Goal: Task Accomplishment & Management: Use online tool/utility

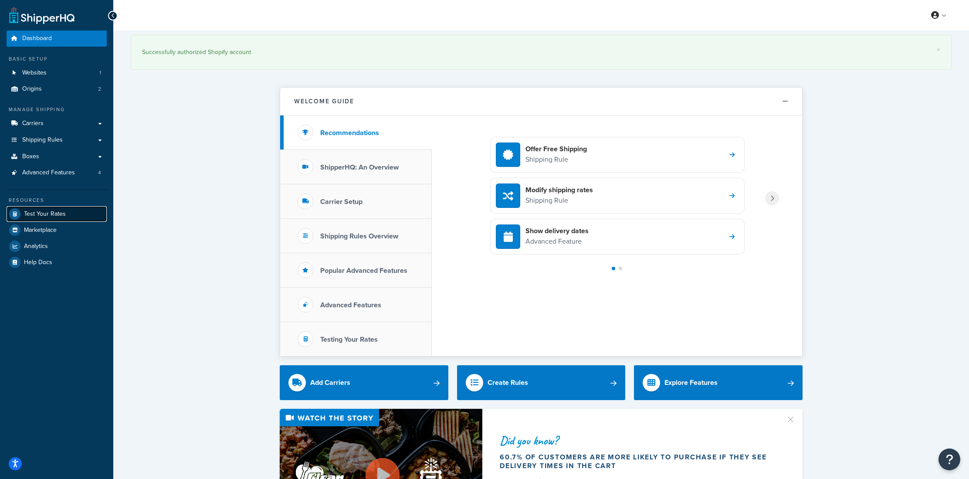
click at [68, 217] on link "Test Your Rates" at bounding box center [57, 214] width 100 height 16
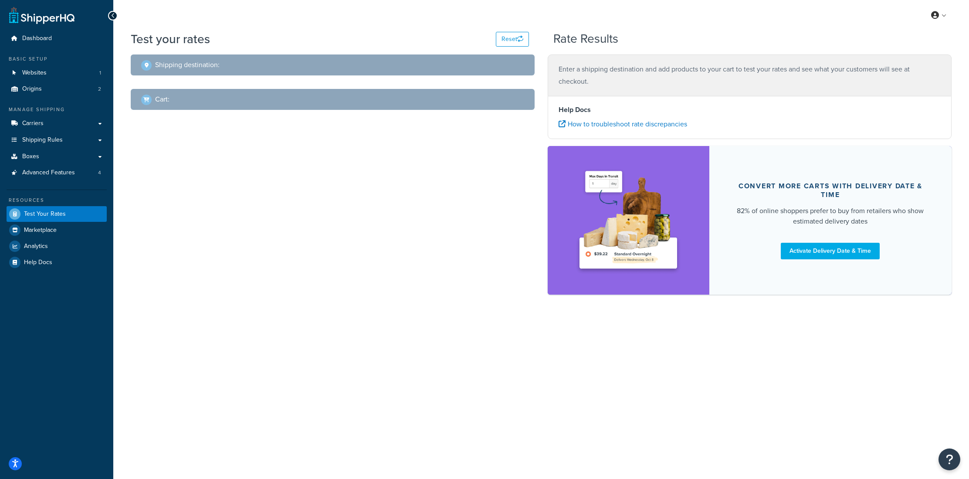
select select "TX"
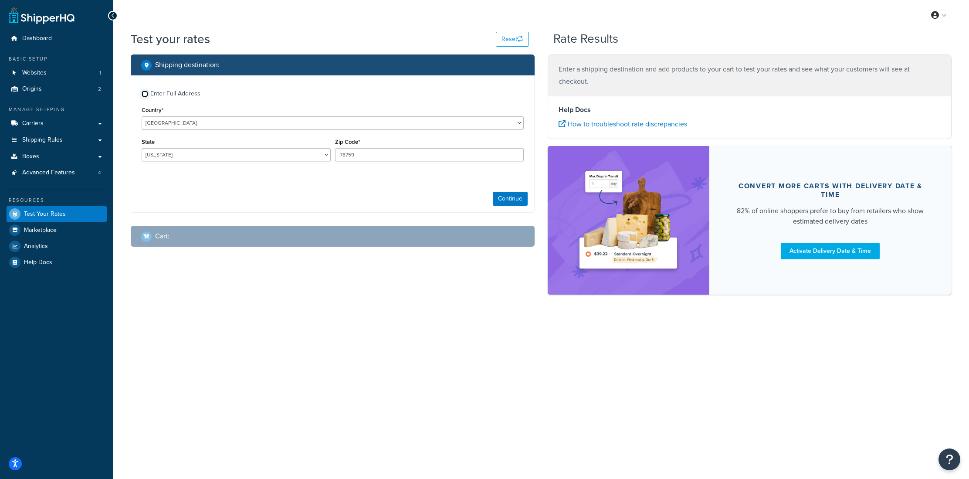
click at [145, 95] on input "Enter Full Address" at bounding box center [145, 94] width 7 height 7
checkbox input "true"
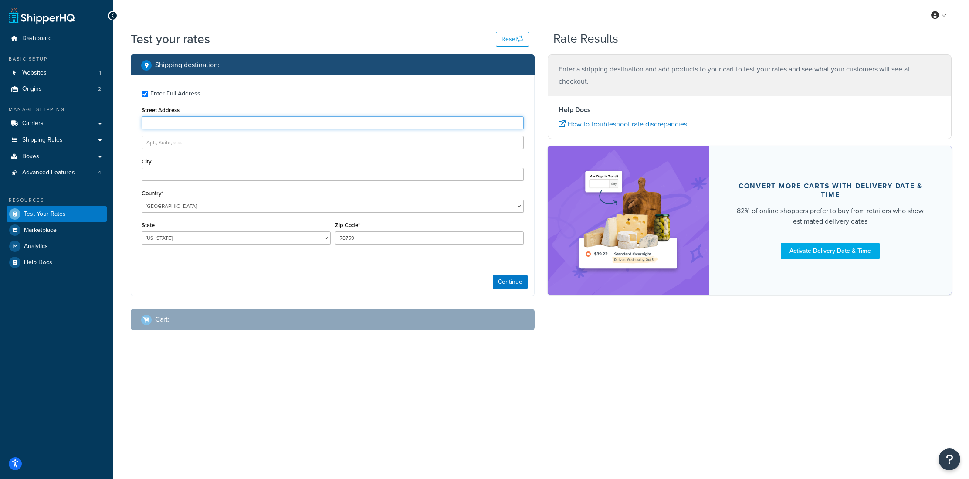
click at [171, 125] on input "Street Address" at bounding box center [333, 122] width 382 height 13
type input "2"
paste input "6000 Jed Smith Dr,"
type input "6000 Jed Smith Dr,"
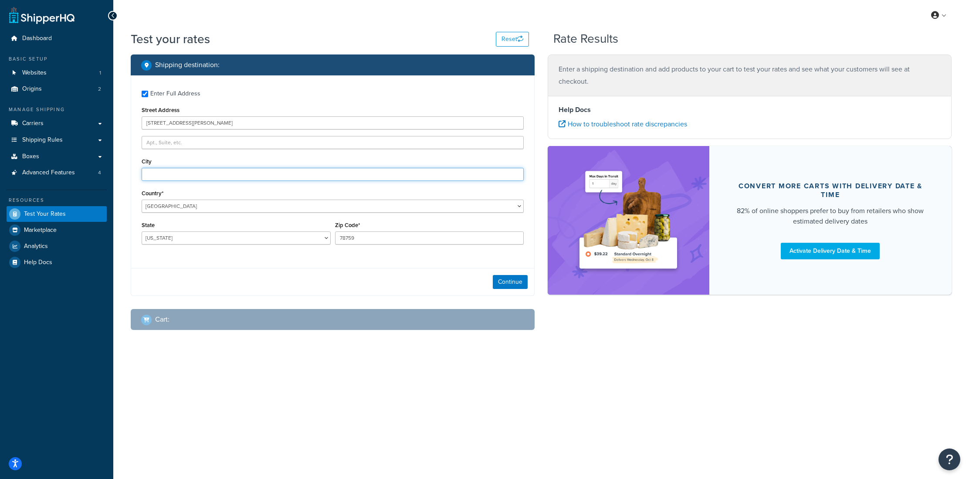
click at [165, 177] on input "City" at bounding box center [333, 174] width 382 height 13
type input "Sacramento"
click at [174, 238] on select "Alabama Alaska American Samoa Arizona Arkansas Armed Forces Americas Armed Forc…" at bounding box center [236, 237] width 189 height 13
select select "CA"
click at [142, 232] on select "Alabama Alaska American Samoa Arizona Arkansas Armed Forces Americas Armed Forc…" at bounding box center [236, 237] width 189 height 13
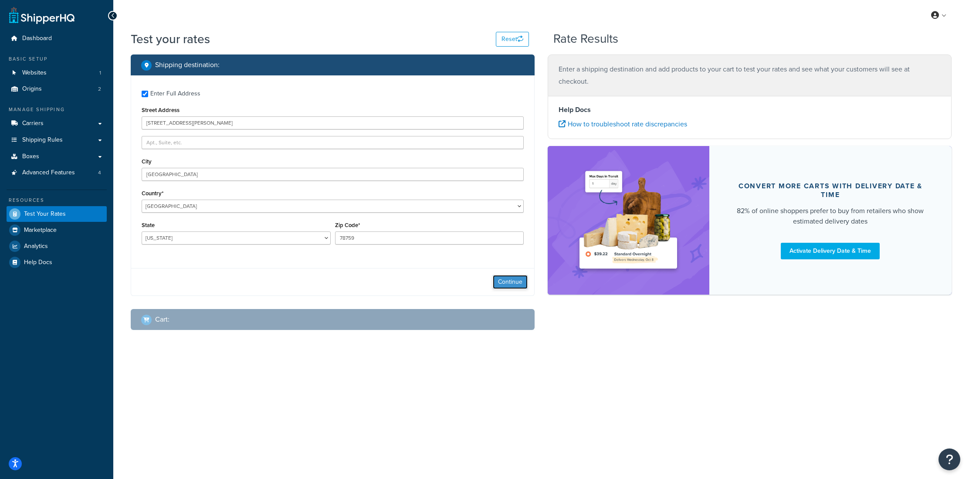
click at [507, 281] on button "Continue" at bounding box center [510, 282] width 35 height 14
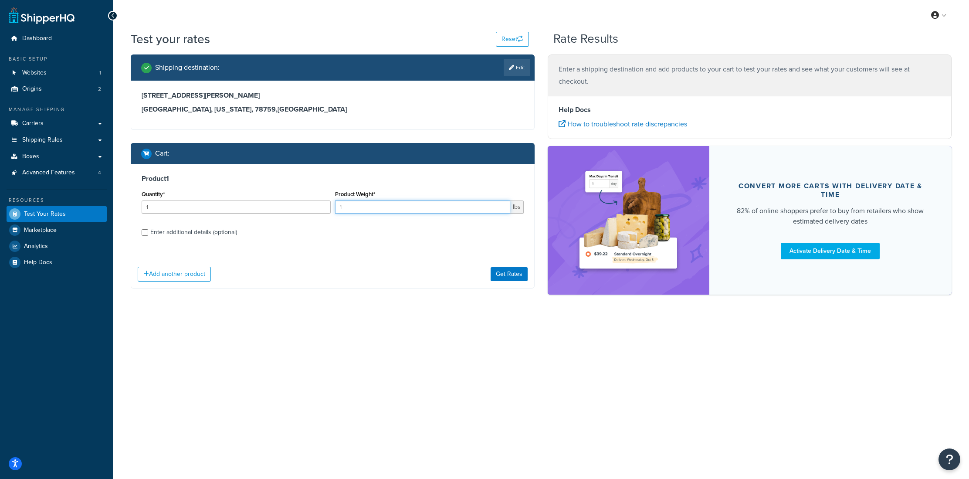
click at [338, 206] on input "1" at bounding box center [423, 206] width 176 height 13
type input "50"
click at [211, 235] on div "Enter additional details (optional)" at bounding box center [193, 232] width 87 height 12
click at [148, 235] on input "Enter additional details (optional)" at bounding box center [145, 232] width 7 height 7
checkbox input "true"
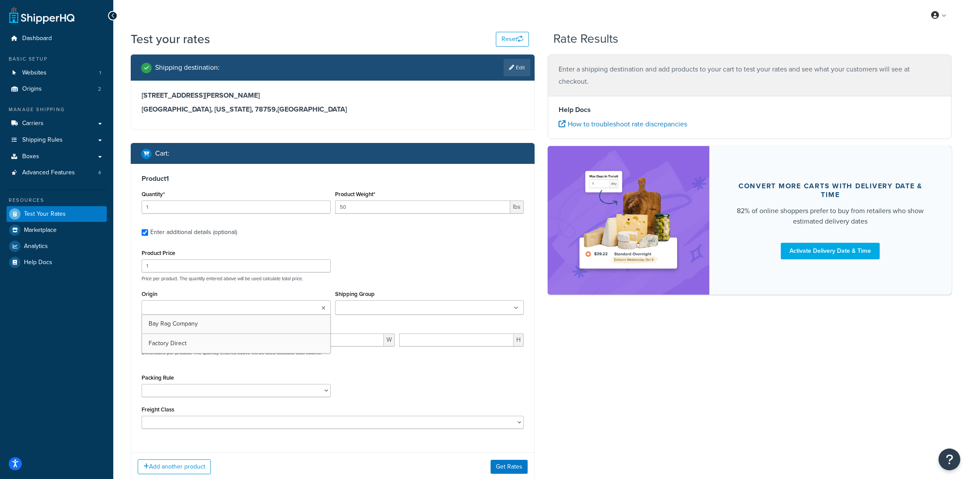
click at [169, 310] on input "Origin" at bounding box center [182, 308] width 77 height 10
click at [345, 306] on input "Shipping Group" at bounding box center [376, 308] width 77 height 10
click at [163, 341] on input "number" at bounding box center [200, 341] width 116 height 13
type input "23"
click at [301, 341] on input "number" at bounding box center [327, 341] width 114 height 13
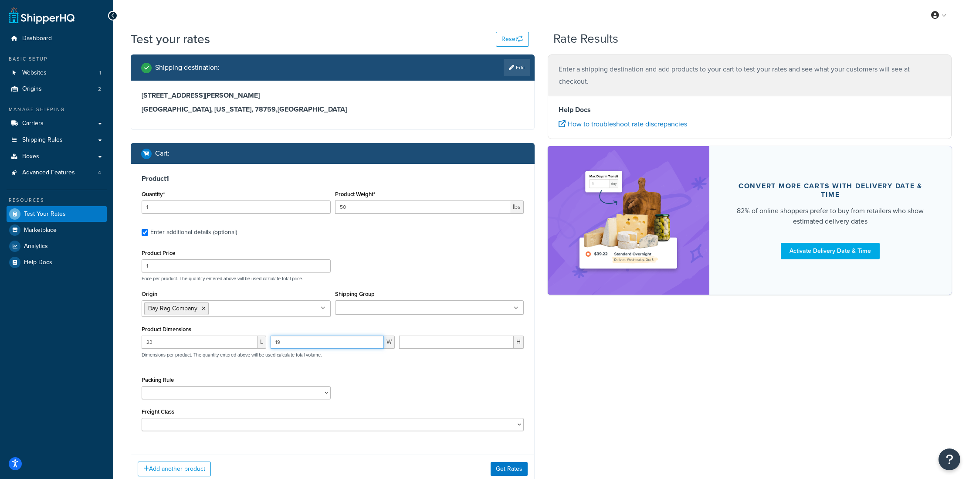
type input "19"
click at [182, 393] on select "Ship SKU Separately" at bounding box center [236, 392] width 189 height 13
select select "87845"
click at [142, 387] on select "Ship SKU Separately" at bounding box center [236, 392] width 189 height 13
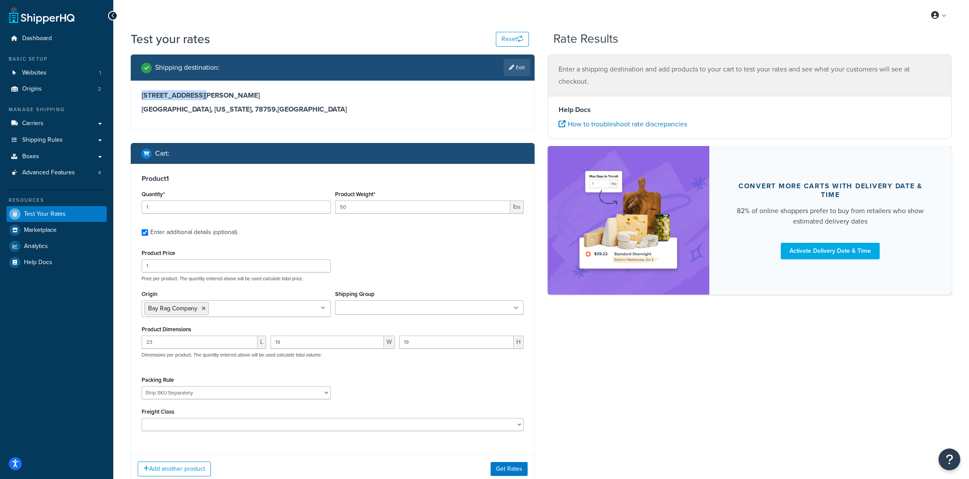
drag, startPoint x: 142, startPoint y: 95, endPoint x: 201, endPoint y: 95, distance: 58.8
click at [201, 95] on h3 "[STREET_ADDRESS][PERSON_NAME]" at bounding box center [333, 95] width 382 height 9
copy h3 "6000 Jed Smith Dr"
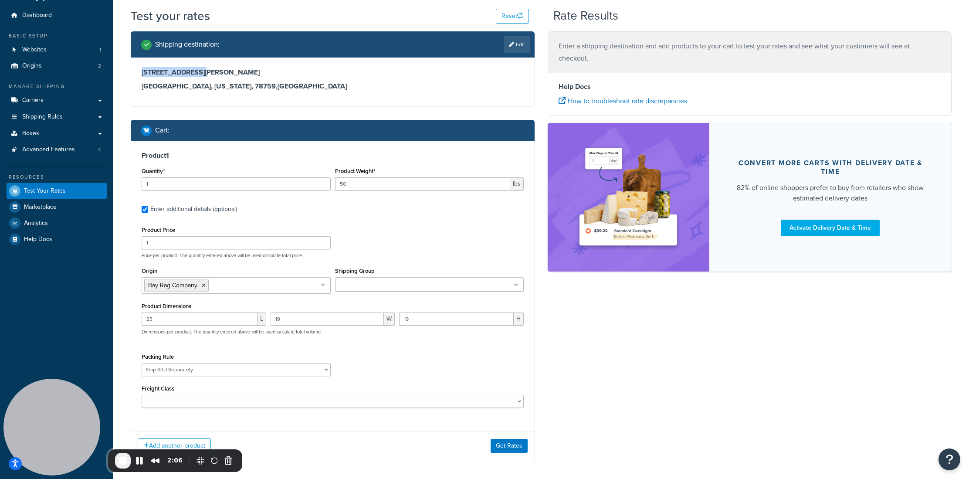
scroll to position [62, 0]
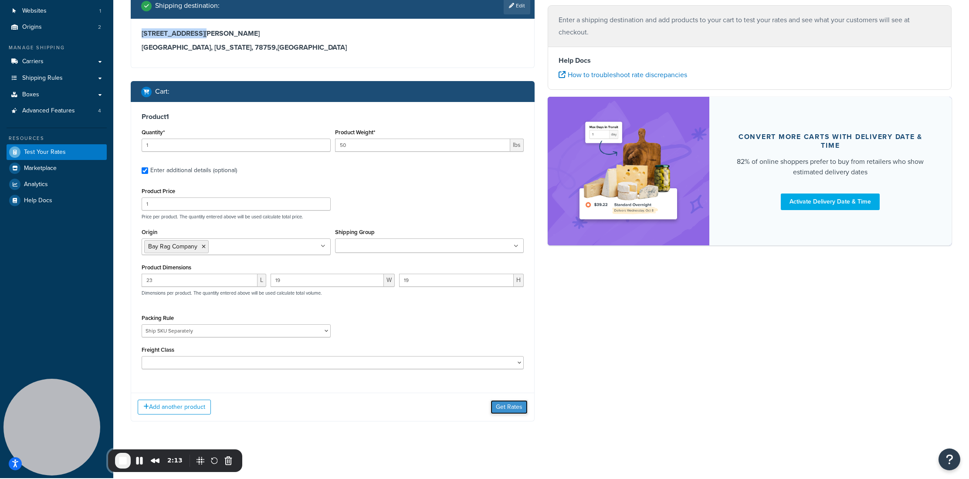
click at [519, 409] on button "Get Rates" at bounding box center [508, 407] width 37 height 14
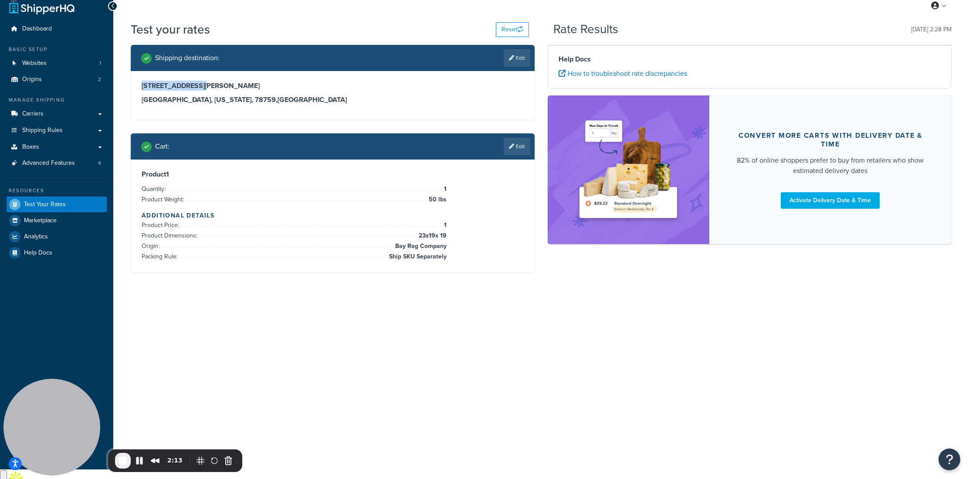
scroll to position [0, 0]
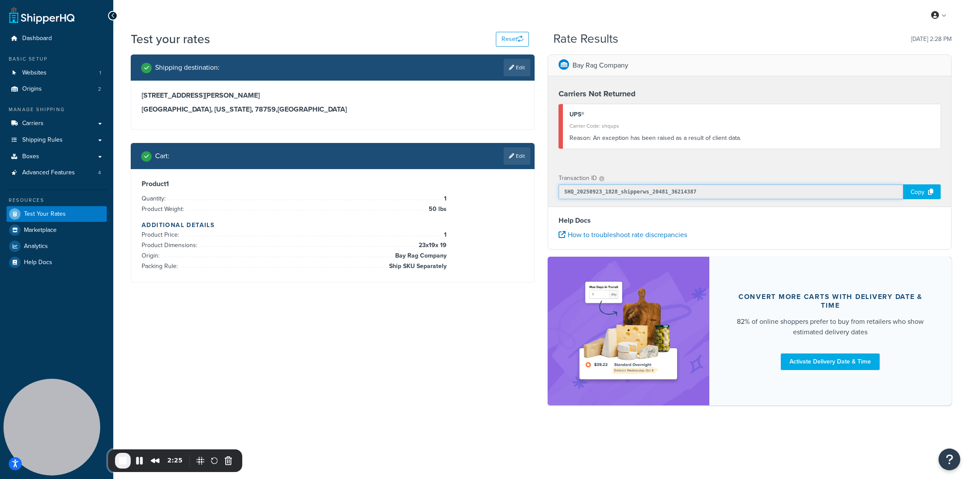
click at [603, 187] on input "SHQ_20250923_1828_shipperws_20481_36214387" at bounding box center [730, 191] width 344 height 15
click at [120, 461] on span "End Recording" at bounding box center [123, 460] width 10 height 10
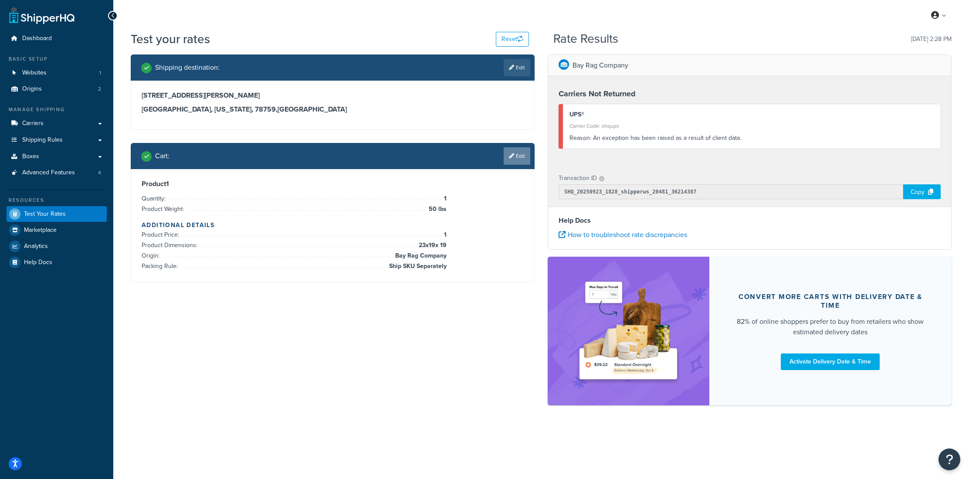
click at [519, 155] on link "Edit" at bounding box center [516, 155] width 27 height 17
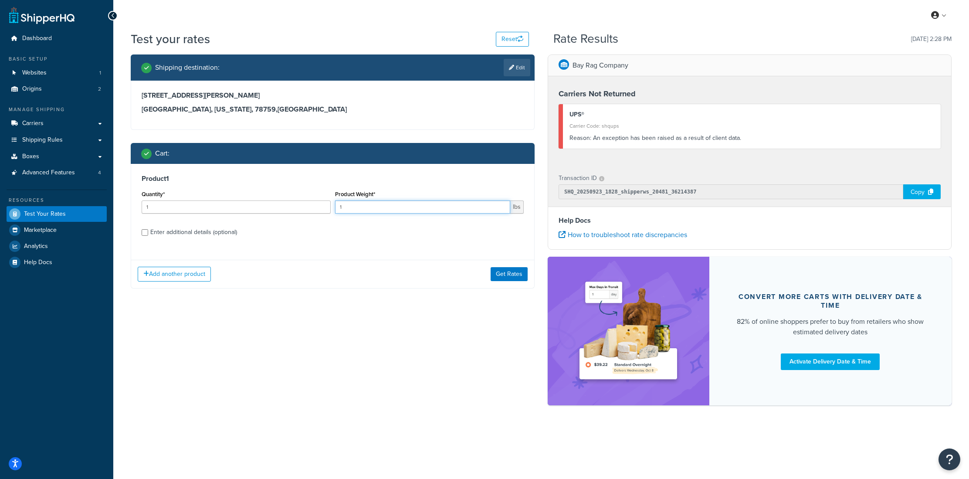
click at [347, 210] on input "1" at bounding box center [423, 206] width 176 height 13
type input "50"
click at [168, 235] on div "Enter additional details (optional)" at bounding box center [193, 232] width 87 height 12
click at [148, 235] on input "Enter additional details (optional)" at bounding box center [145, 232] width 7 height 7
checkbox input "true"
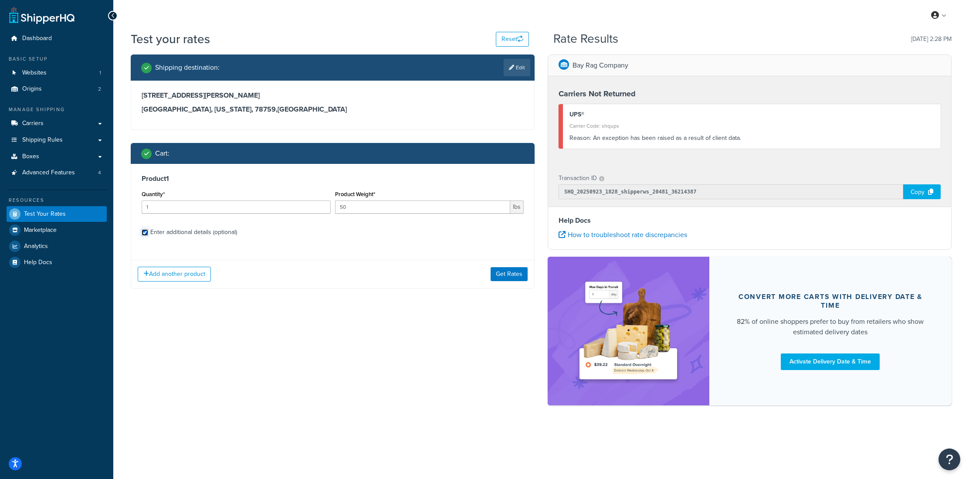
select select "87845"
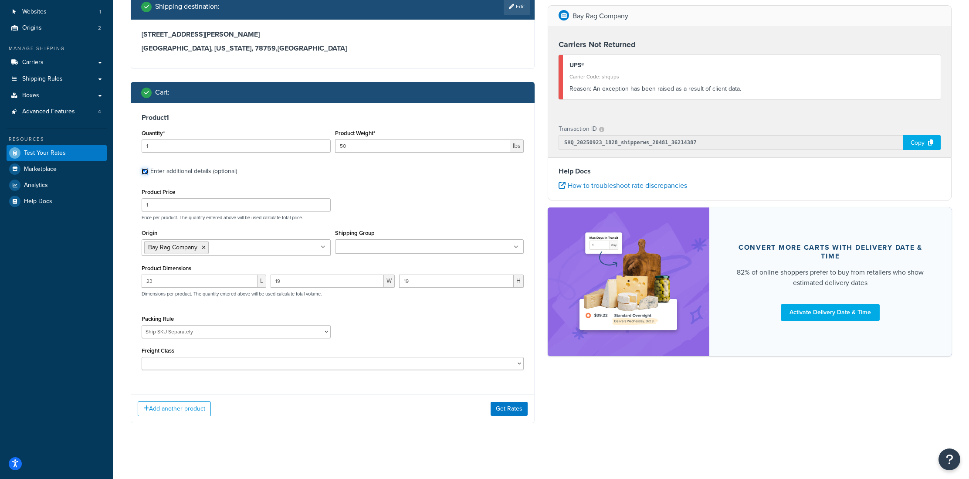
scroll to position [62, 0]
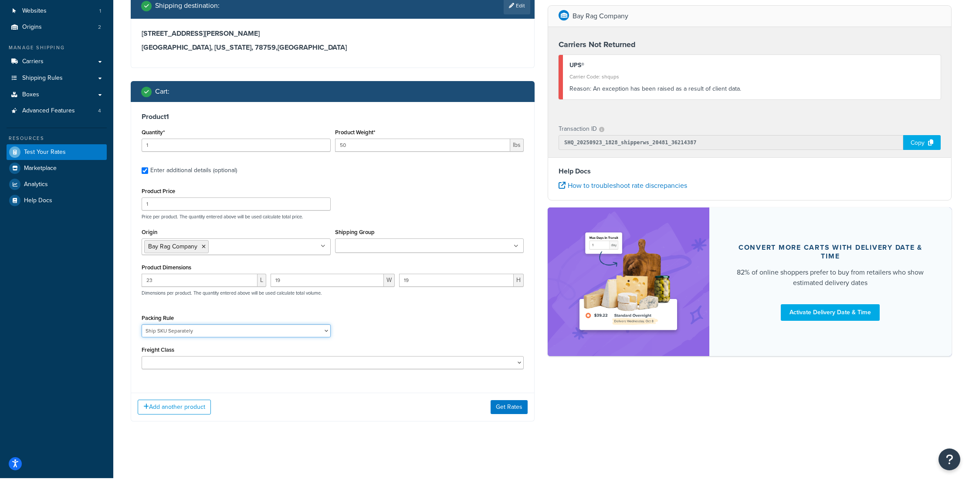
click at [213, 328] on select "Ship SKU Separately" at bounding box center [236, 330] width 189 height 13
select select
click at [142, 324] on select "Ship SKU Separately" at bounding box center [236, 330] width 189 height 13
click at [397, 320] on div "Packing Rule Ship SKU Separately" at bounding box center [332, 328] width 386 height 32
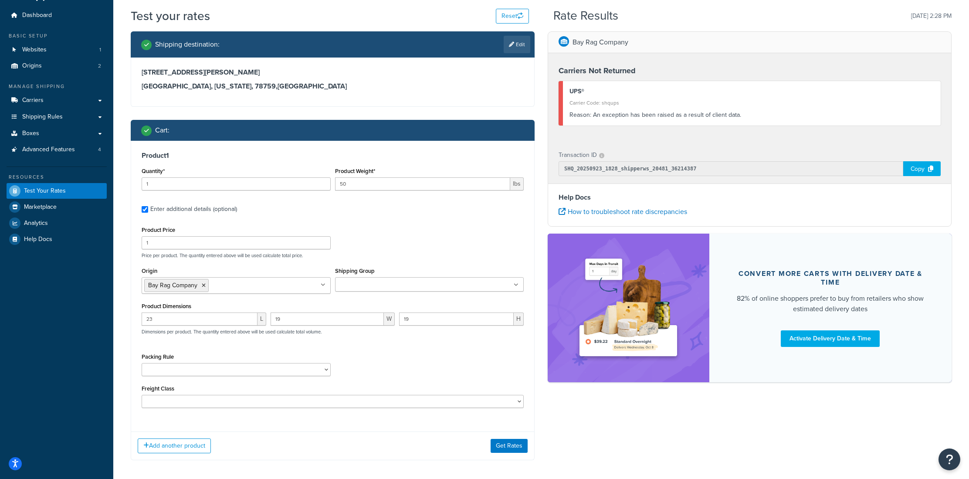
scroll to position [0, 0]
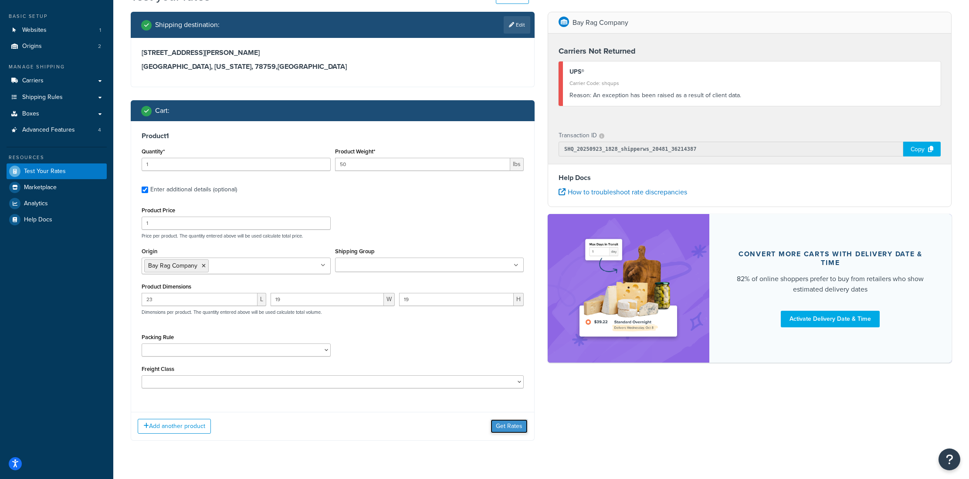
click at [512, 426] on button "Get Rates" at bounding box center [508, 426] width 37 height 14
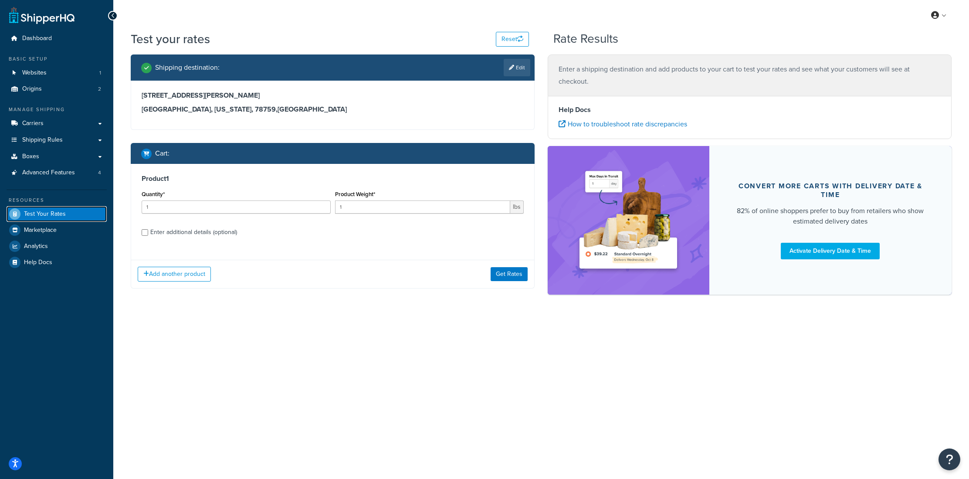
click at [56, 213] on span "Test Your Rates" at bounding box center [45, 213] width 42 height 7
click at [513, 71] on link "Edit" at bounding box center [516, 67] width 27 height 17
select select "CA"
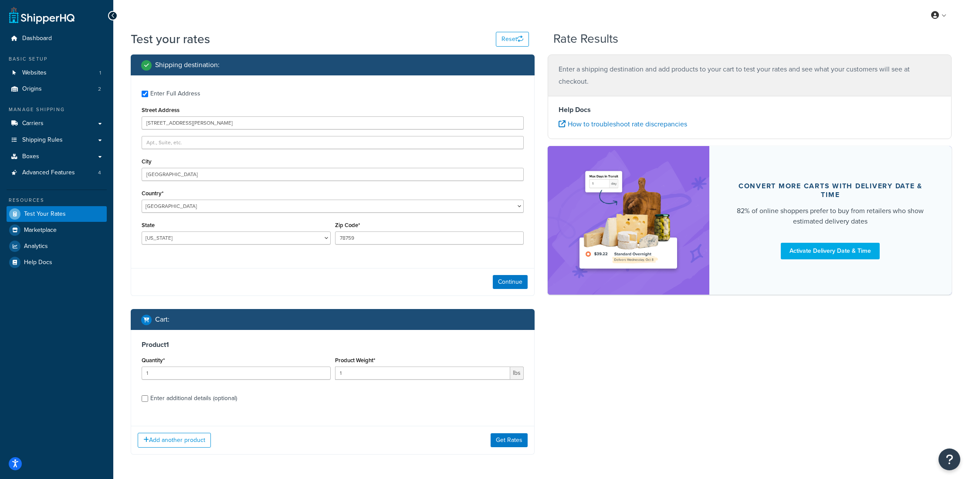
scroll to position [33, 0]
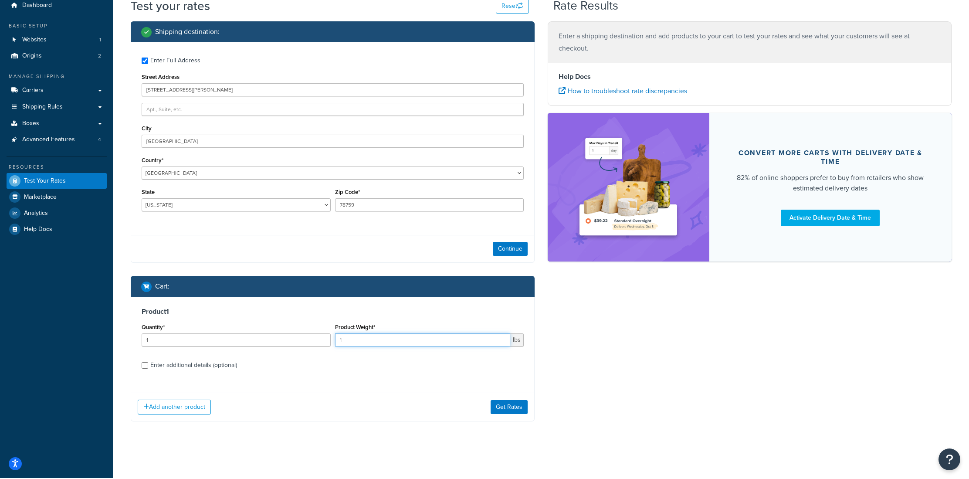
click at [378, 339] on input "1" at bounding box center [423, 339] width 176 height 13
type input "50"
click at [203, 366] on div "Enter additional details (optional)" at bounding box center [193, 365] width 87 height 12
click at [148, 366] on input "Enter additional details (optional)" at bounding box center [145, 365] width 7 height 7
checkbox input "true"
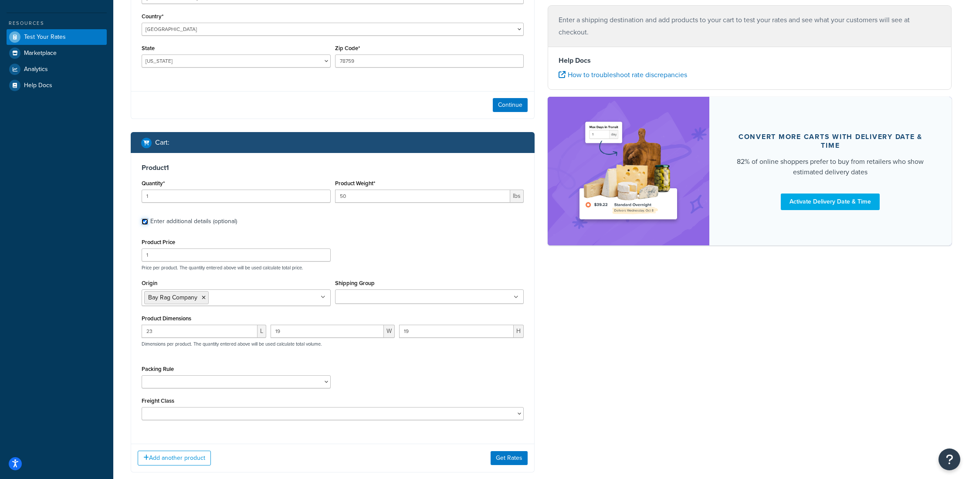
scroll to position [177, 0]
click at [503, 456] on button "Get Rates" at bounding box center [508, 457] width 37 height 14
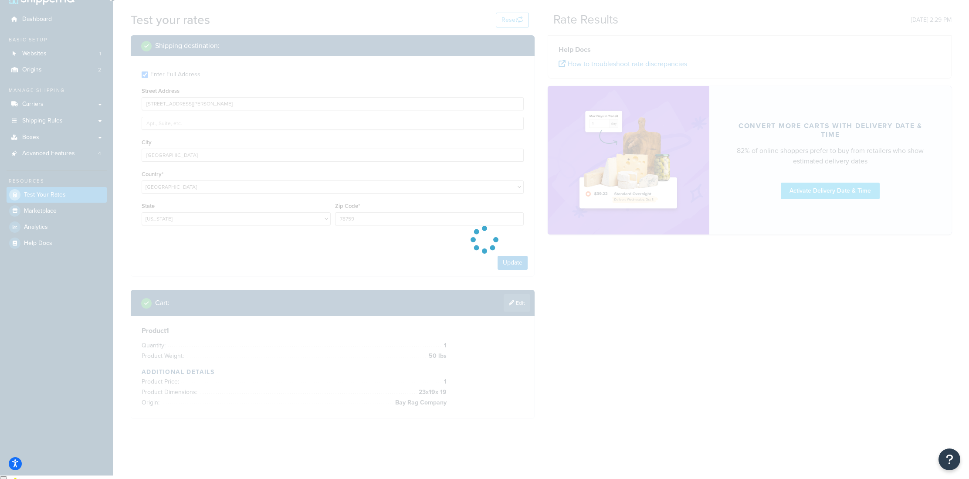
scroll to position [16, 0]
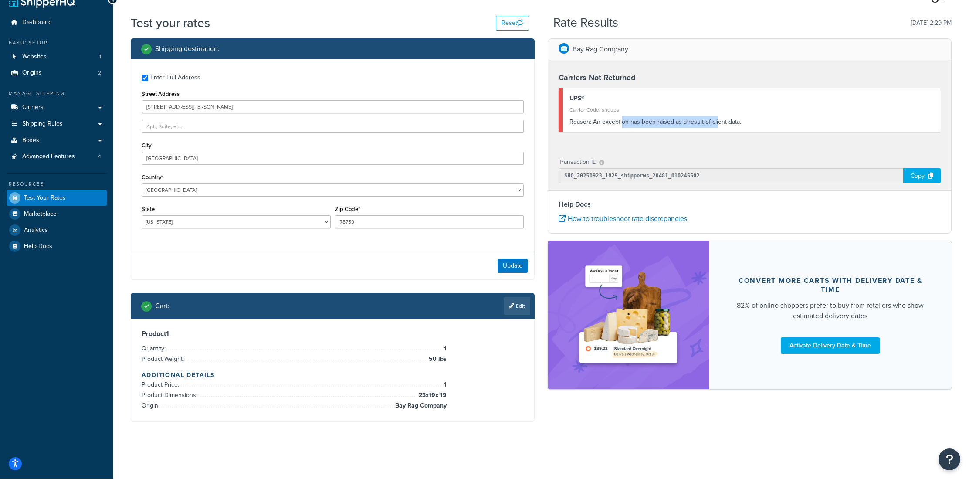
drag, startPoint x: 621, startPoint y: 125, endPoint x: 715, endPoint y: 125, distance: 94.1
click at [715, 125] on div "Reason: An exception has been raised as a result of client data." at bounding box center [751, 122] width 365 height 12
click at [927, 177] on div "Copy" at bounding box center [921, 175] width 37 height 15
click at [605, 165] on link at bounding box center [602, 162] width 10 height 12
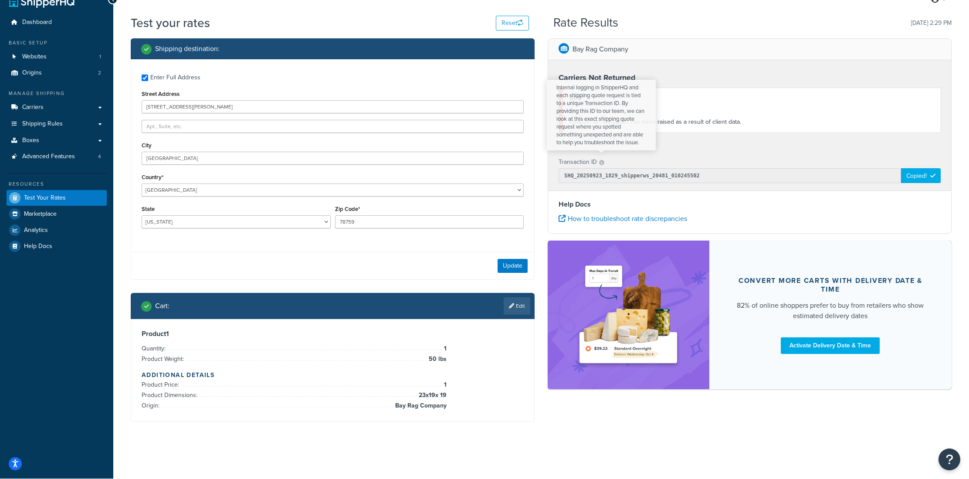
click at [601, 162] on icon at bounding box center [601, 162] width 5 height 5
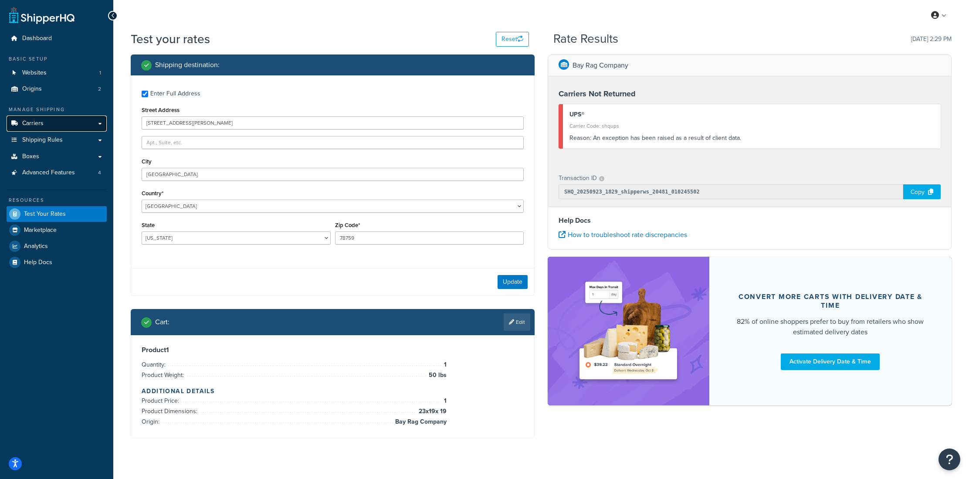
click at [41, 126] on span "Carriers" at bounding box center [32, 123] width 21 height 7
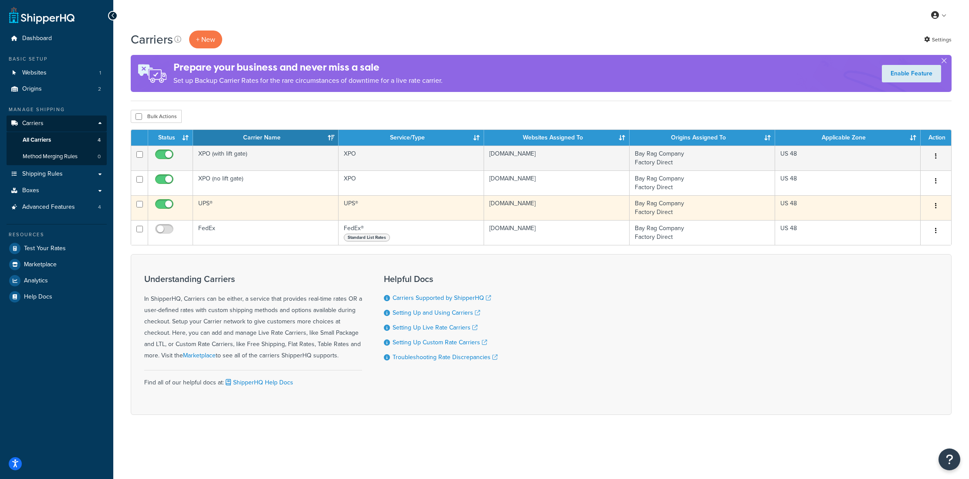
click at [238, 212] on td "UPS®" at bounding box center [265, 207] width 145 height 25
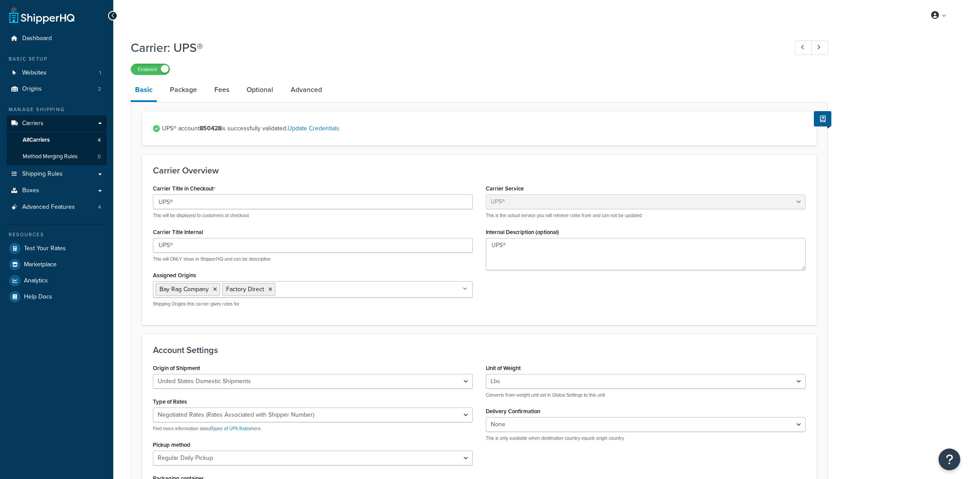
select select "ups"
click at [174, 92] on link "Package" at bounding box center [183, 89] width 36 height 21
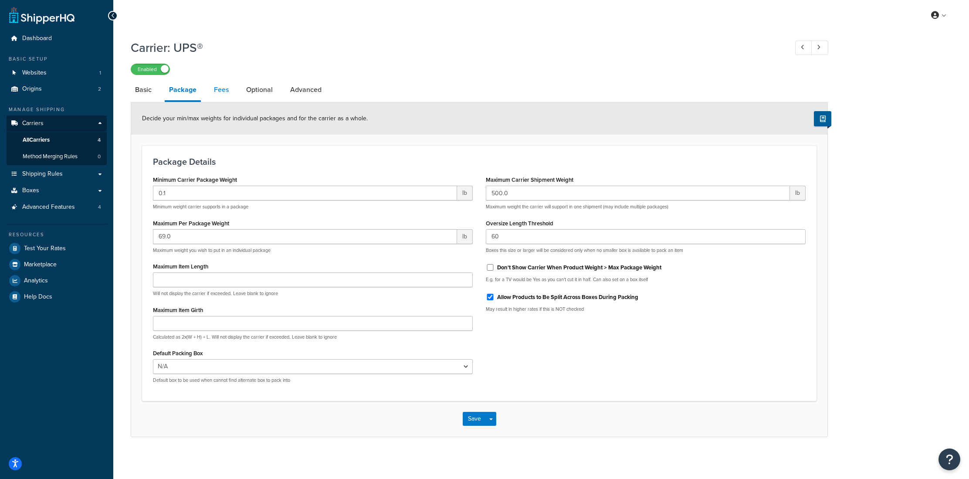
click at [227, 92] on link "Fees" at bounding box center [221, 89] width 24 height 21
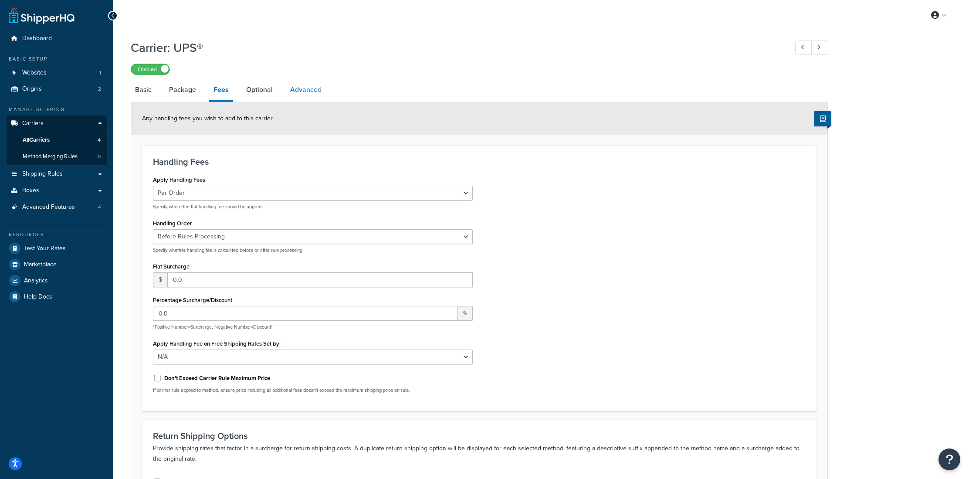
click at [307, 90] on link "Advanced" at bounding box center [306, 89] width 40 height 21
select select "false"
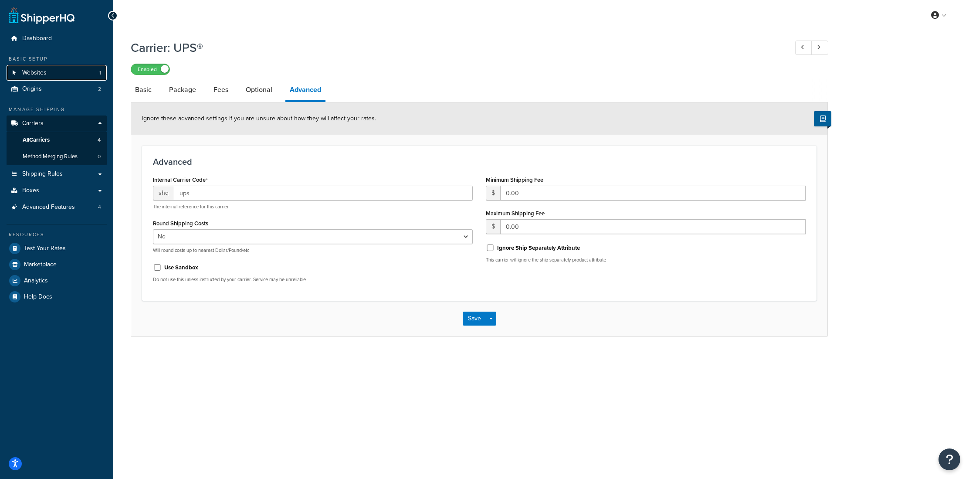
click at [31, 76] on span "Websites" at bounding box center [34, 72] width 24 height 7
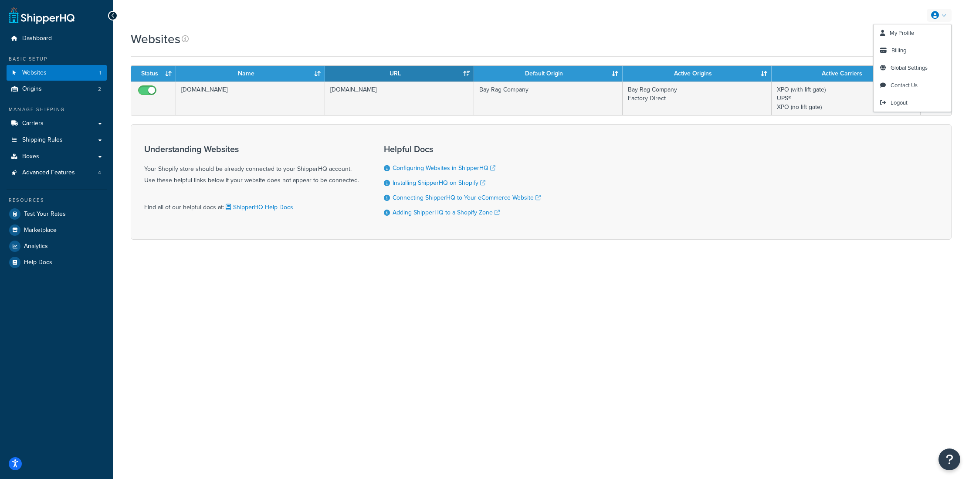
click at [940, 13] on link at bounding box center [938, 15] width 25 height 13
click at [926, 86] on link "Contact Us" at bounding box center [912, 85] width 78 height 17
click at [42, 217] on link "Test Your Rates" at bounding box center [57, 214] width 100 height 16
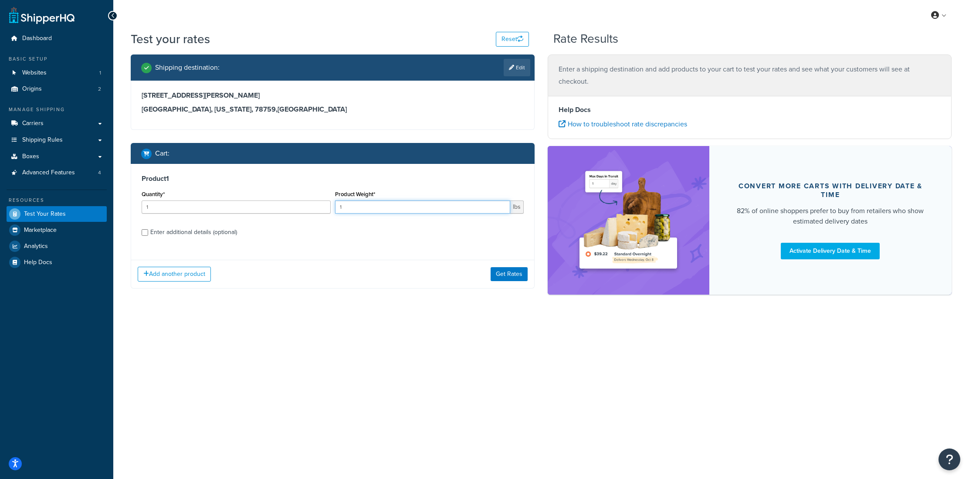
click at [333, 207] on div "Product Weight* 1 lbs" at bounding box center [429, 204] width 193 height 32
type input "50"
click at [164, 234] on div "Enter additional details (optional)" at bounding box center [193, 232] width 87 height 12
click at [148, 234] on input "Enter additional details (optional)" at bounding box center [145, 232] width 7 height 7
checkbox input "true"
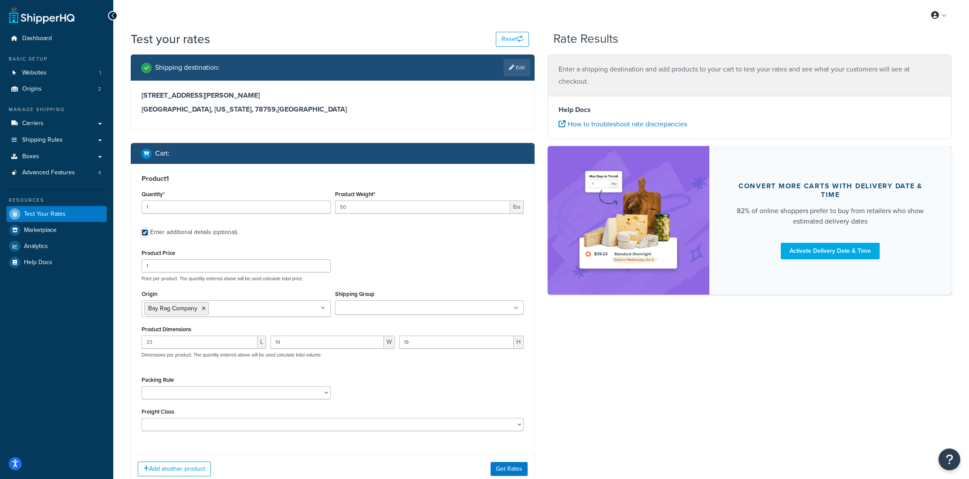
scroll to position [22, 0]
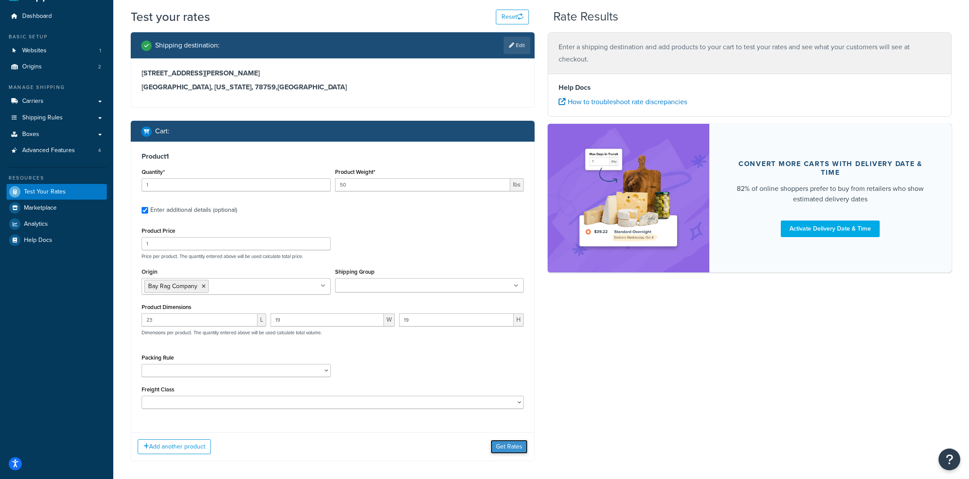
click at [519, 448] on button "Get Rates" at bounding box center [508, 446] width 37 height 14
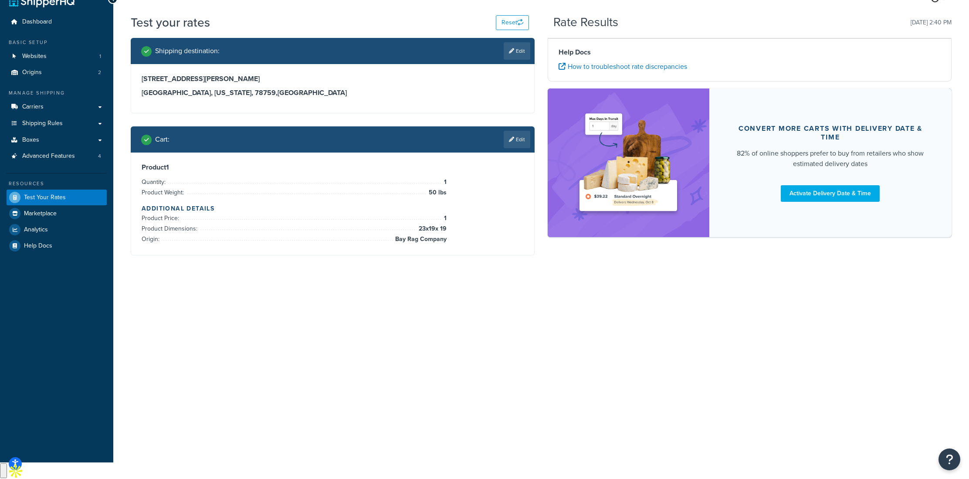
scroll to position [0, 0]
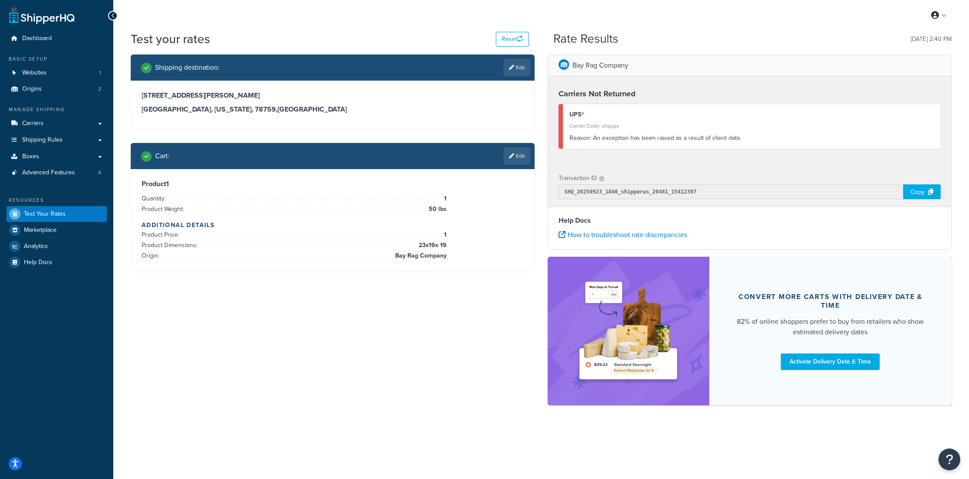
click at [919, 192] on div "Copy" at bounding box center [921, 191] width 37 height 15
